Goal: Task Accomplishment & Management: Manage account settings

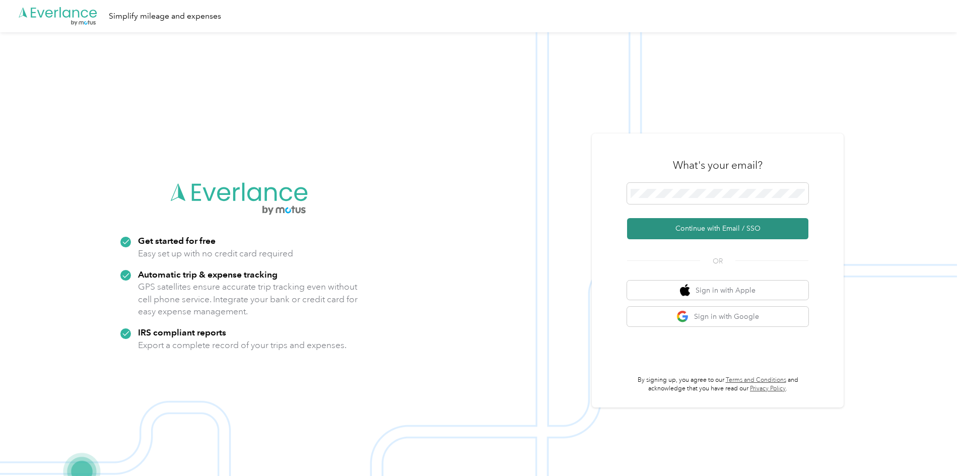
click at [694, 231] on button "Continue with Email / SSO" at bounding box center [717, 228] width 181 height 21
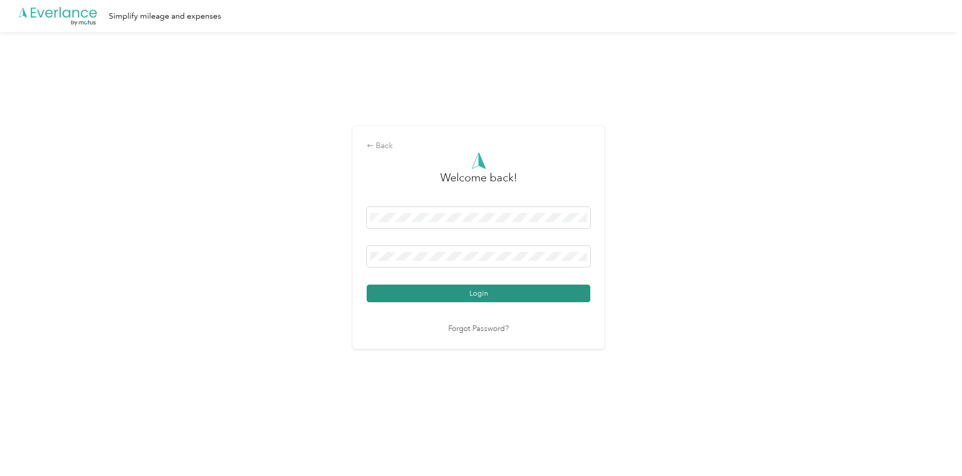
click at [484, 296] on button "Login" at bounding box center [479, 294] width 224 height 18
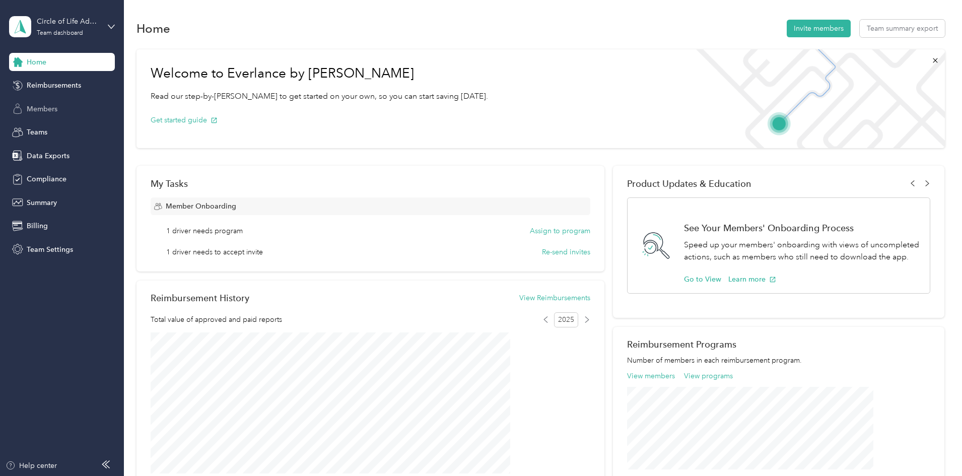
click at [50, 112] on span "Members" at bounding box center [42, 109] width 31 height 11
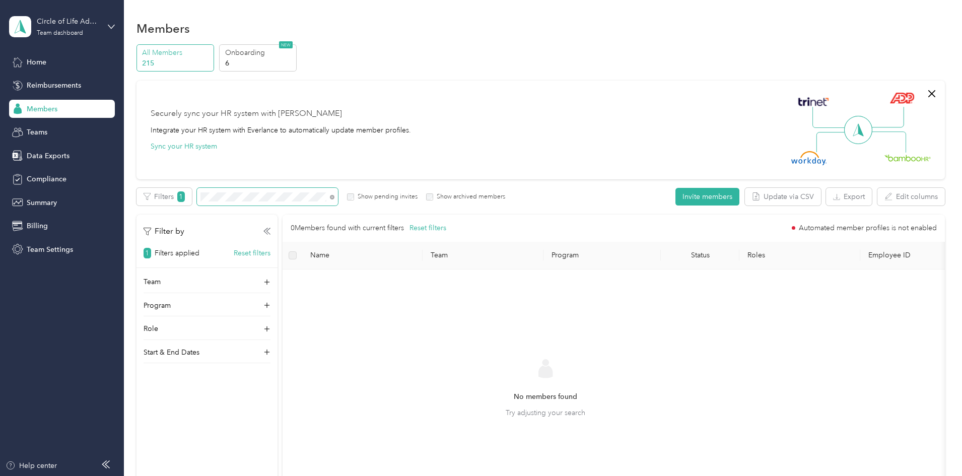
click at [261, 195] on div "Filters 1 Show pending invites Show archived members" at bounding box center [320, 197] width 369 height 18
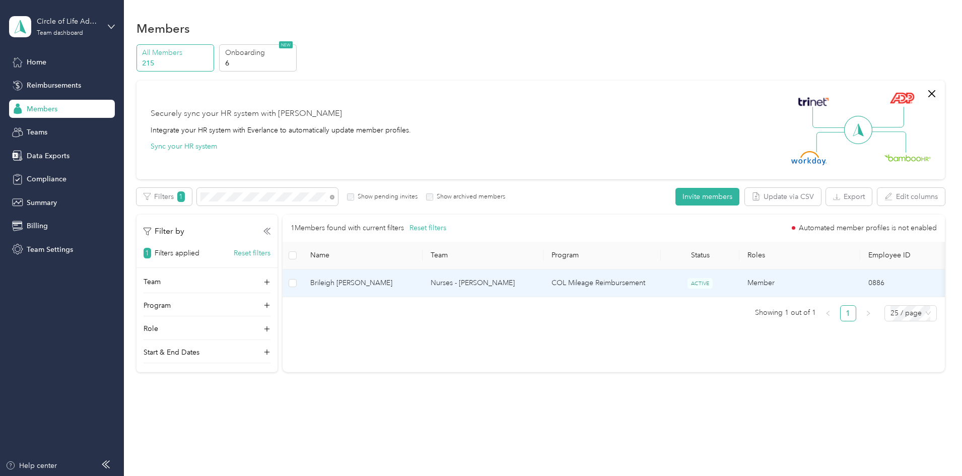
click at [402, 285] on span "Brileigh [PERSON_NAME]" at bounding box center [362, 282] width 105 height 11
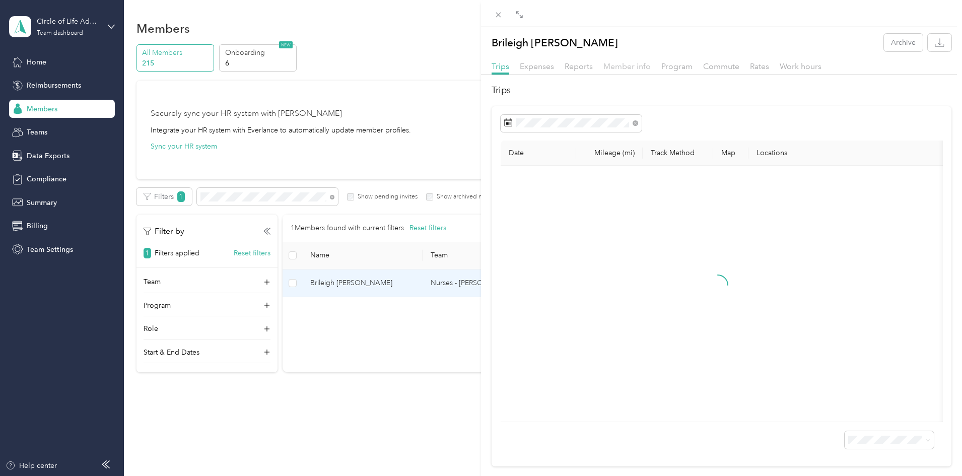
click at [642, 65] on span "Member info" at bounding box center [626, 66] width 47 height 10
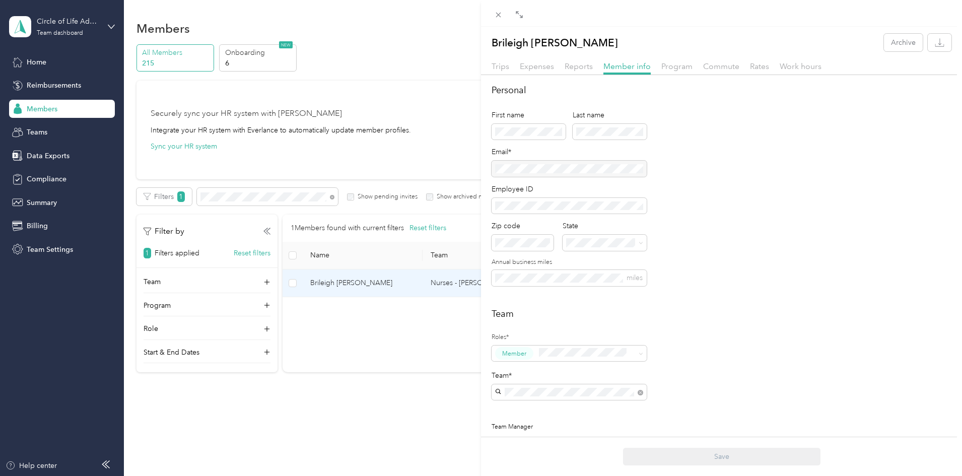
scroll to position [50, 0]
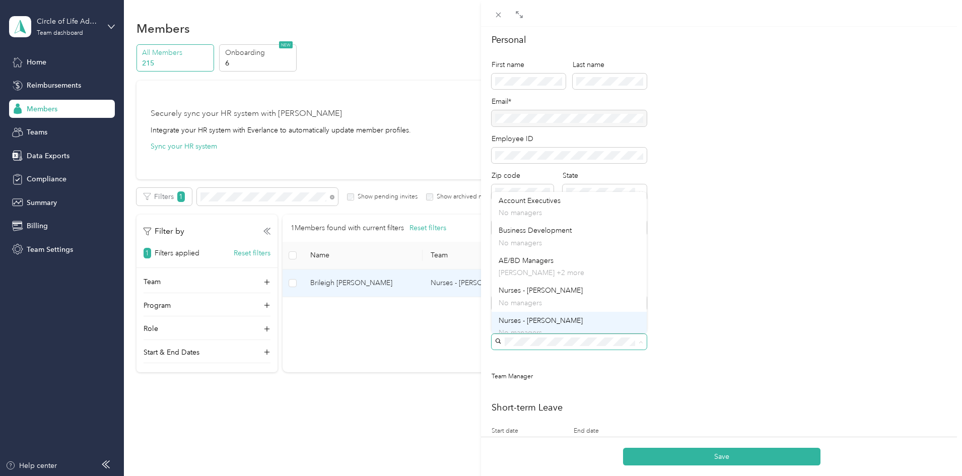
click at [553, 322] on span "Nurses - [PERSON_NAME]" at bounding box center [541, 320] width 84 height 9
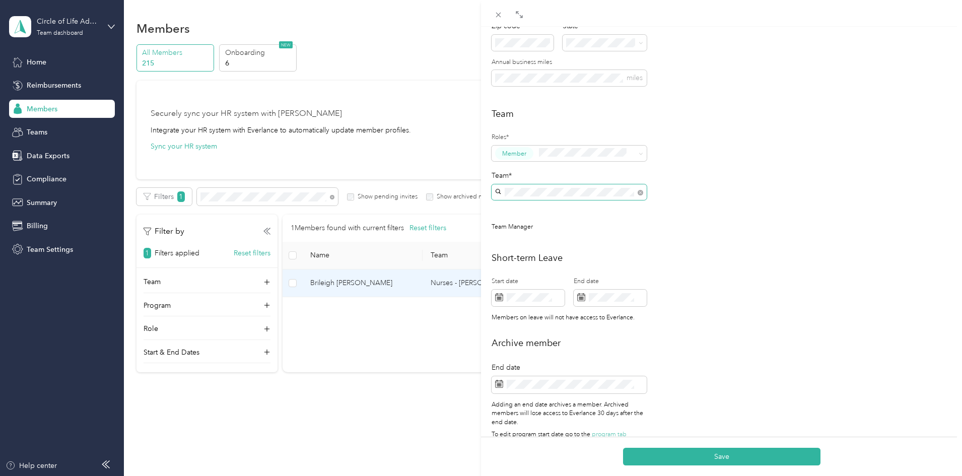
scroll to position [201, 0]
drag, startPoint x: 748, startPoint y: 458, endPoint x: 744, endPoint y: 454, distance: 5.7
click at [748, 458] on button "Save" at bounding box center [721, 457] width 197 height 18
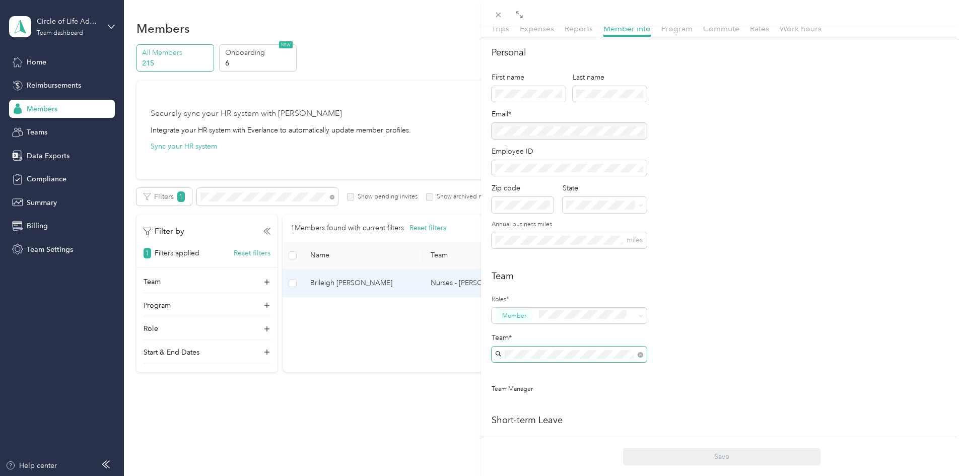
scroll to position [0, 0]
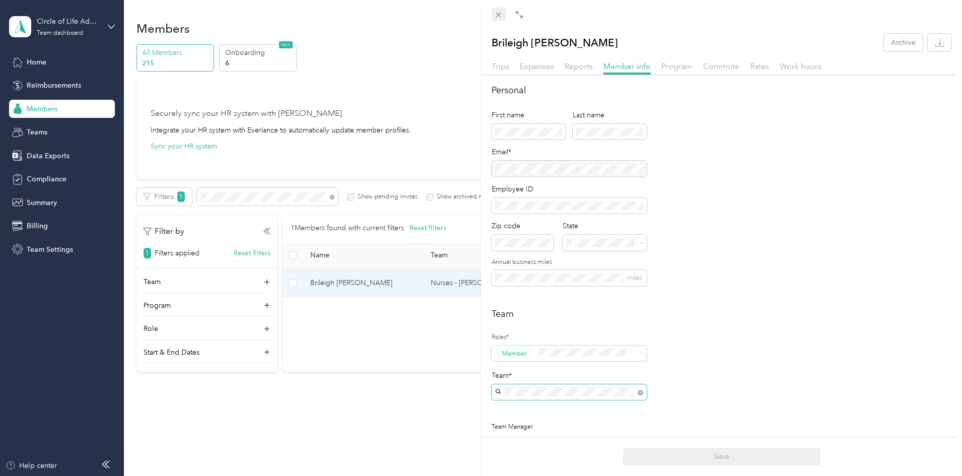
click at [498, 20] on span at bounding box center [498, 15] width 14 height 14
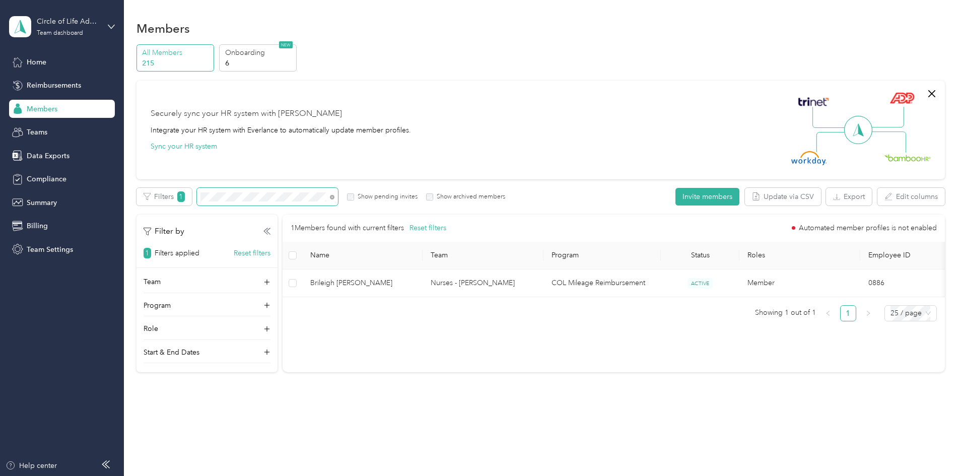
click at [313, 202] on span at bounding box center [267, 197] width 141 height 18
click at [252, 197] on div "Filters 1 Show pending invites Show archived members" at bounding box center [320, 197] width 369 height 18
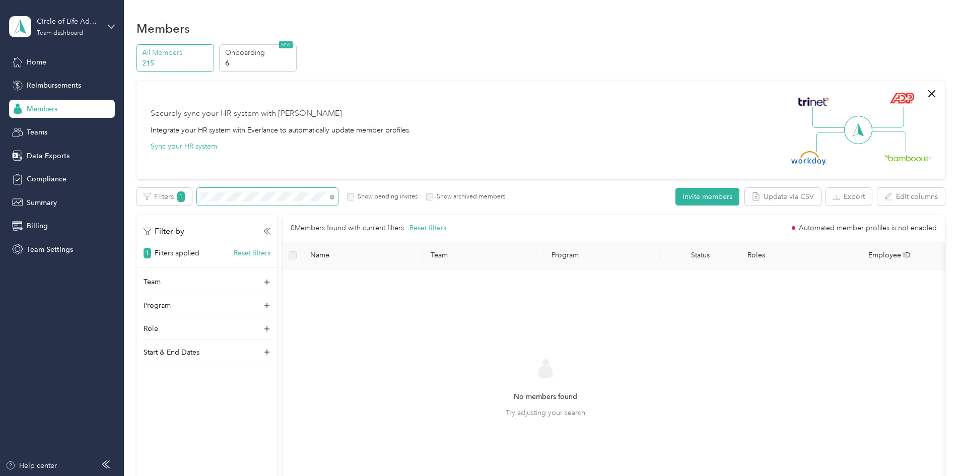
drag, startPoint x: 399, startPoint y: 197, endPoint x: 391, endPoint y: 199, distance: 8.3
click at [334, 197] on icon at bounding box center [332, 197] width 5 height 5
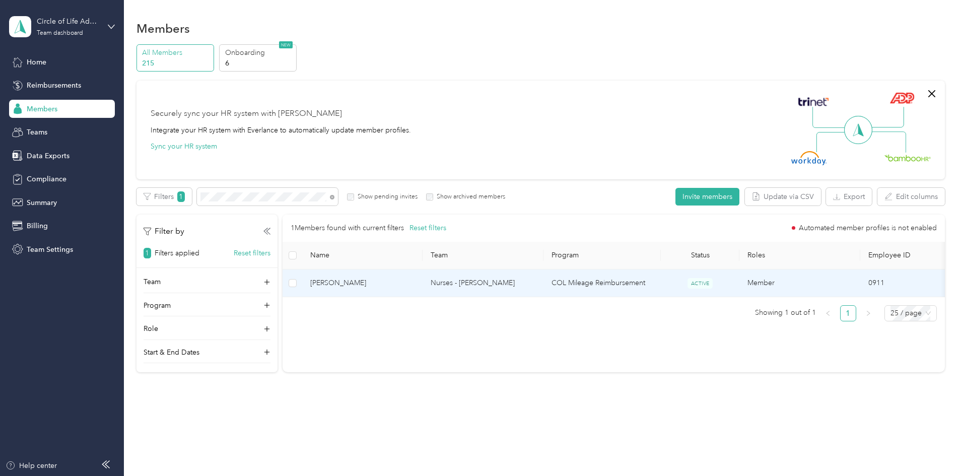
click at [385, 281] on span "[PERSON_NAME]" at bounding box center [362, 282] width 105 height 11
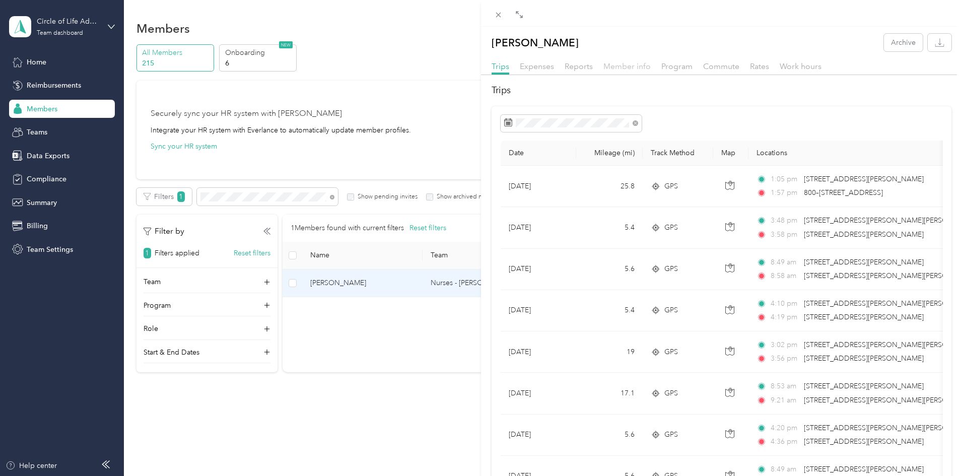
click at [622, 69] on span "Member info" at bounding box center [626, 66] width 47 height 10
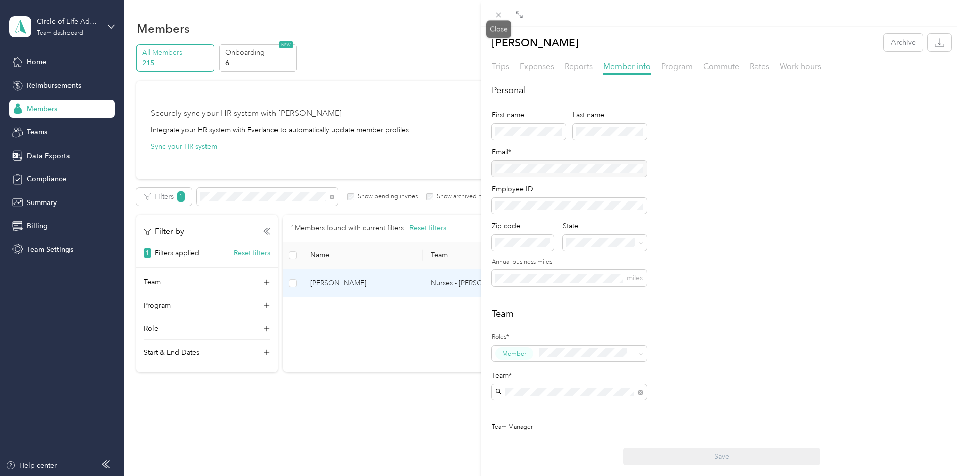
click at [500, 20] on div "Close" at bounding box center [498, 29] width 25 height 18
click at [499, 16] on icon at bounding box center [498, 15] width 9 height 9
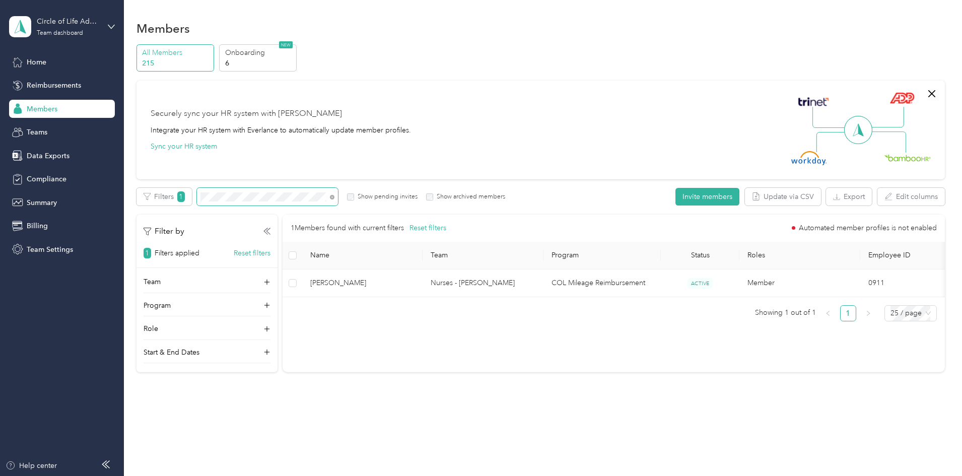
click at [260, 200] on div "Filters 1 Show pending invites Show archived members" at bounding box center [320, 197] width 369 height 18
click at [78, 30] on div "Team dashboard" at bounding box center [60, 33] width 46 height 6
click at [63, 128] on div "Log out" at bounding box center [115, 129] width 198 height 18
